Goal: Book appointment/travel/reservation

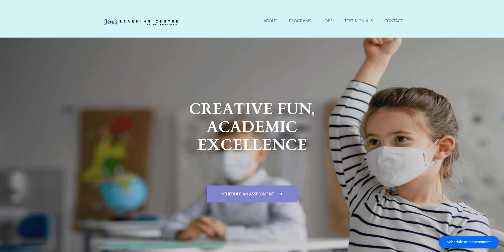
click at [252, 195] on link "Schedule An Assessment" at bounding box center [252, 194] width 90 height 17
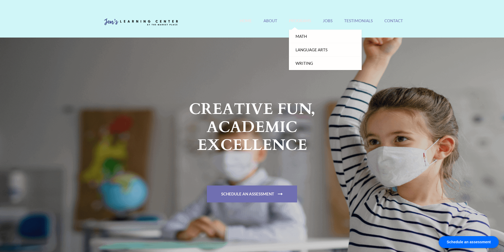
click at [296, 21] on link "Programs" at bounding box center [300, 23] width 22 height 11
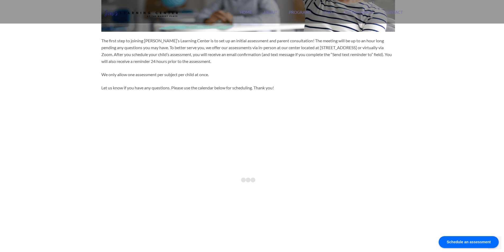
scroll to position [53, 0]
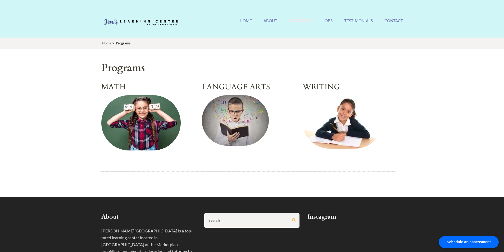
click at [341, 122] on img at bounding box center [342, 121] width 79 height 53
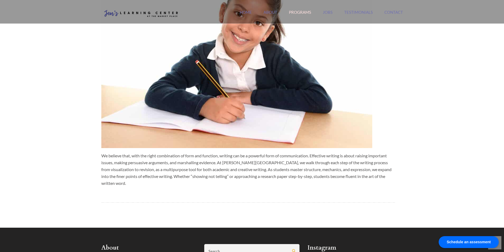
scroll to position [185, 0]
